Goal: Task Accomplishment & Management: Use online tool/utility

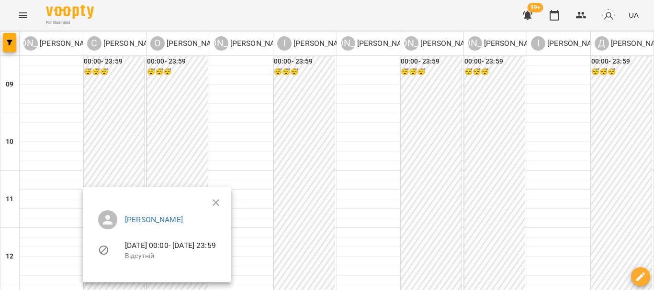
click at [139, 121] on div at bounding box center [327, 145] width 654 height 290
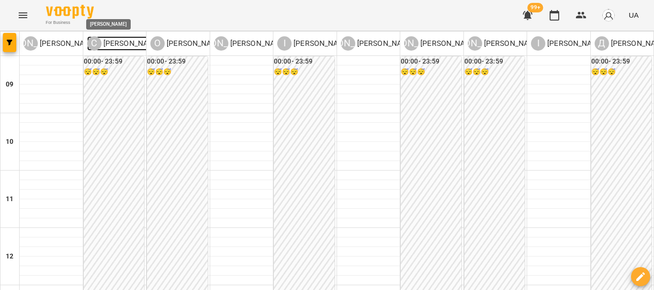
click at [112, 45] on p "[PERSON_NAME]" at bounding box center [131, 43] width 60 height 11
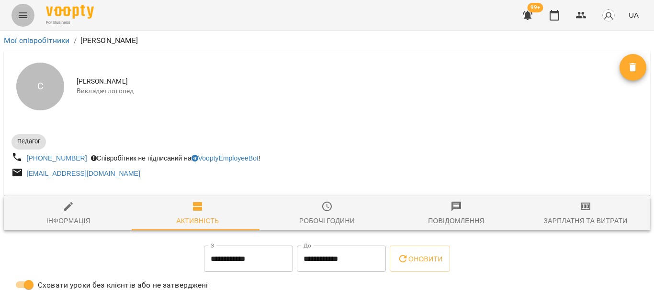
click at [26, 16] on icon "Menu" at bounding box center [22, 15] width 11 height 11
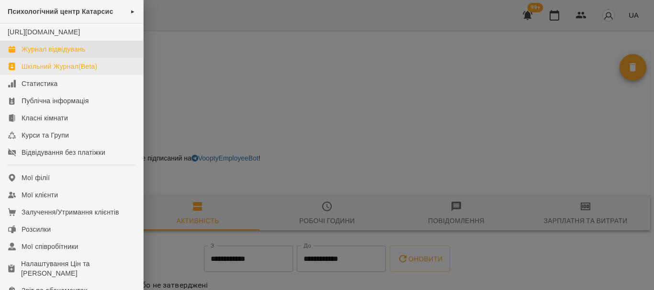
drag, startPoint x: 44, startPoint y: 59, endPoint x: 80, endPoint y: 78, distance: 40.9
click at [44, 54] on div "Журнал відвідувань" at bounding box center [54, 49] width 64 height 10
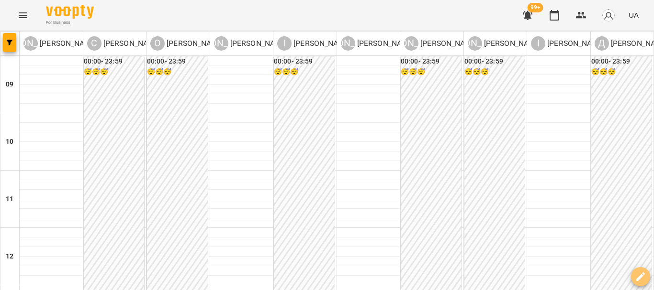
click at [636, 277] on icon "button" at bounding box center [639, 276] width 11 height 11
click at [615, 233] on span "Створити урок" at bounding box center [619, 236] width 53 height 11
select select
